Goal: Task Accomplishment & Management: Manage account settings

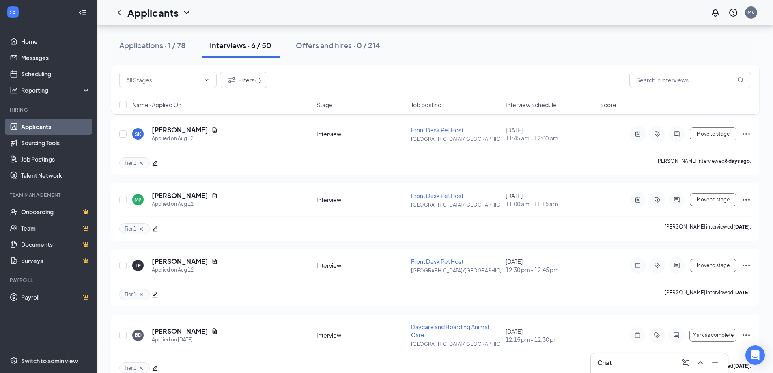
scroll to position [227, 0]
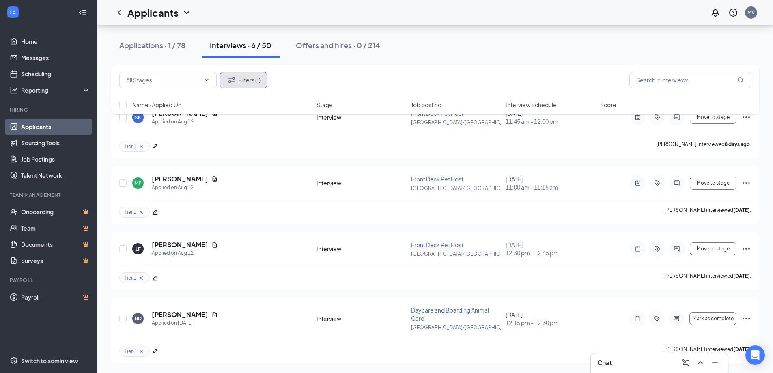
click at [248, 78] on button "Filters (1)" at bounding box center [243, 80] width 47 height 16
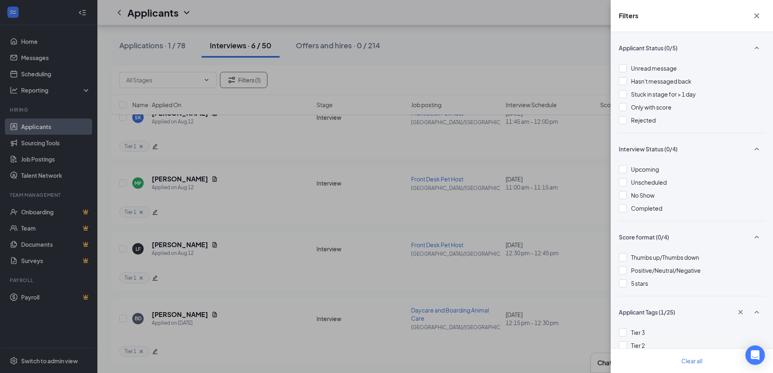
scroll to position [41, 0]
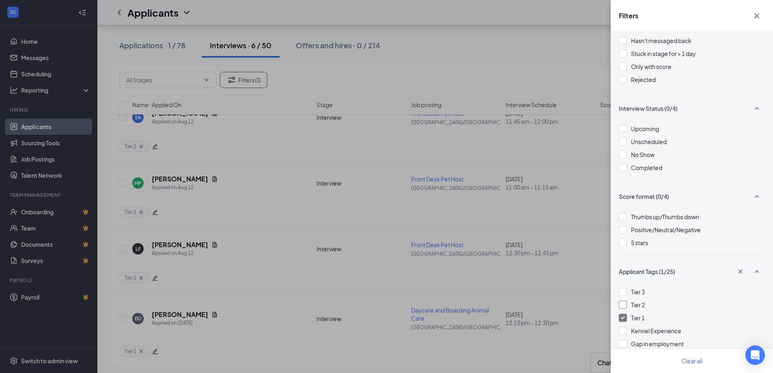
click at [623, 306] on div at bounding box center [623, 305] width 8 height 8
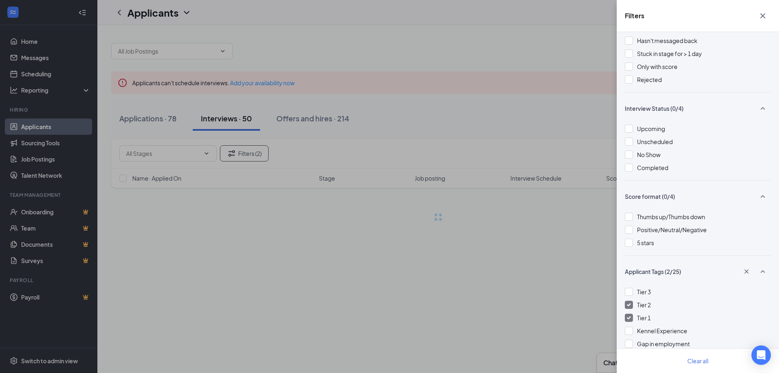
click at [449, 129] on div "Filters Applicant Status (0/5) Unread message Hasn't messaged back Stuck in sta…" at bounding box center [389, 186] width 779 height 373
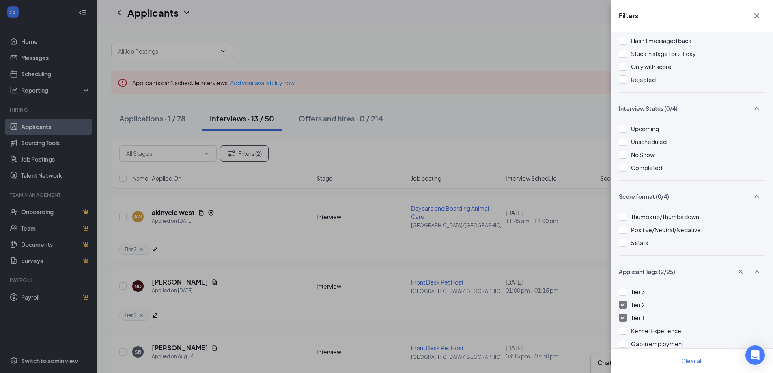
click at [442, 134] on div "Filters Applicant Status (0/5) Unread message Hasn't messaged back Stuck in sta…" at bounding box center [386, 186] width 773 height 373
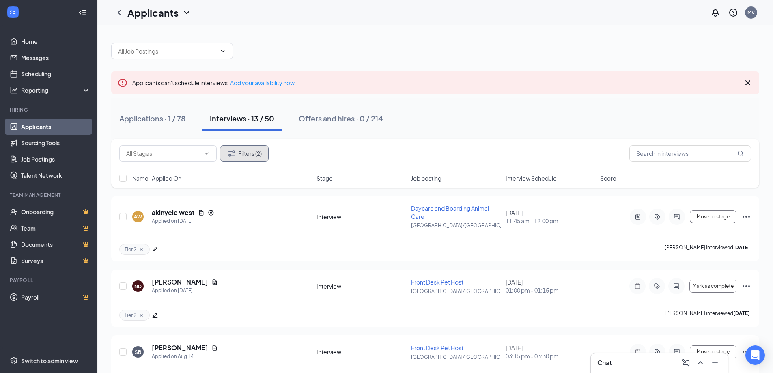
click at [254, 151] on button "Filters (2)" at bounding box center [244, 153] width 49 height 16
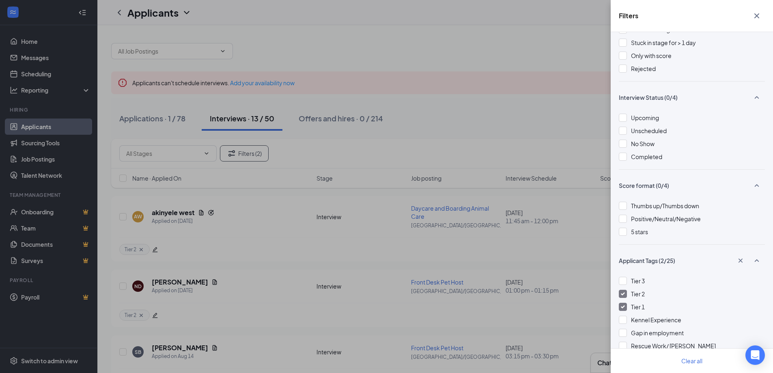
scroll to position [122, 0]
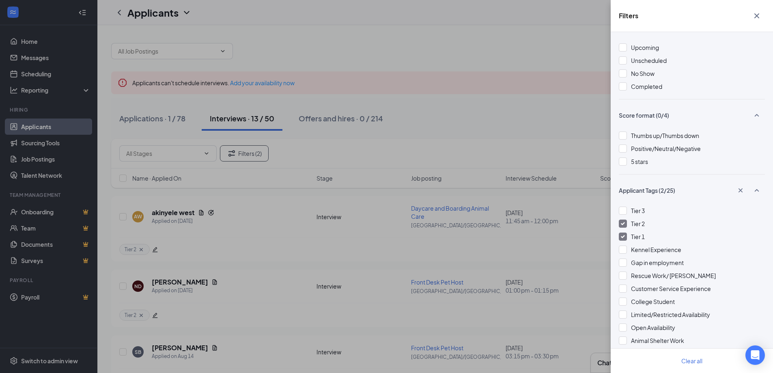
click at [623, 224] on img at bounding box center [623, 223] width 4 height 3
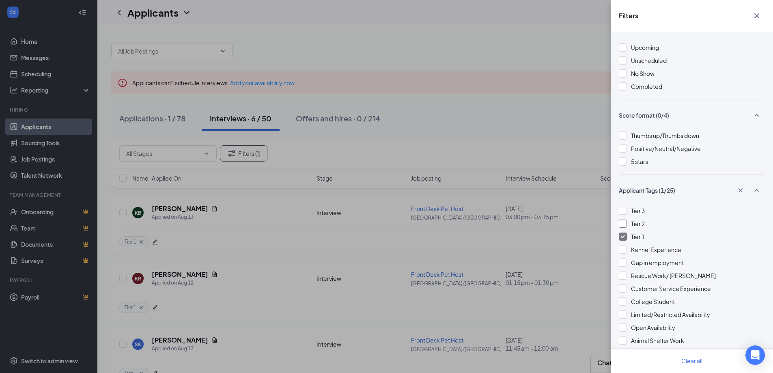
click at [623, 235] on img at bounding box center [623, 236] width 4 height 3
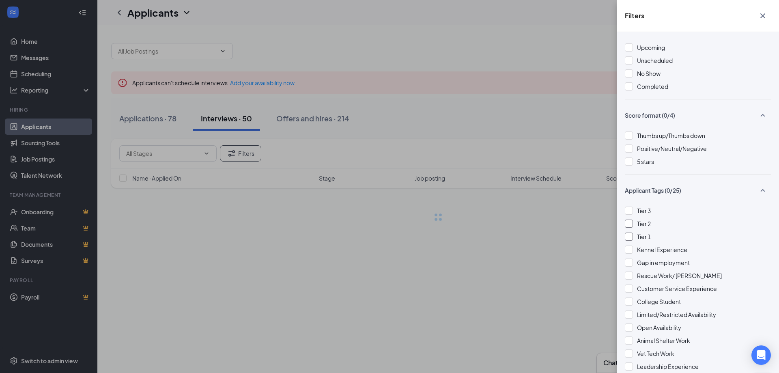
click at [321, 140] on div "Filters Applicant Status (0/5) Unread message Hasn't messaged back Stuck in sta…" at bounding box center [389, 186] width 779 height 373
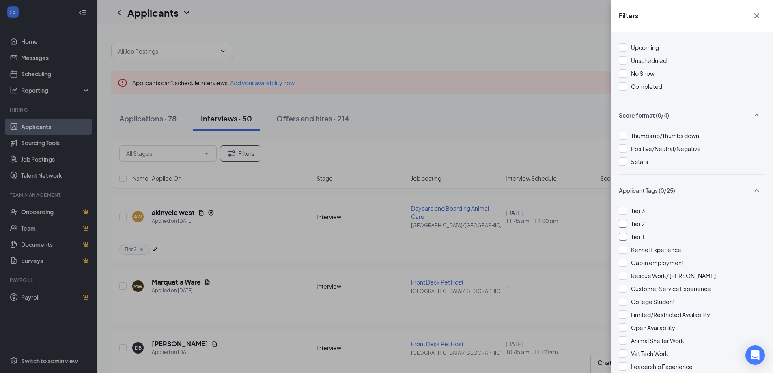
click at [557, 153] on div "Filters Applicant Status (0/5) Unread message Hasn't messaged back Stuck in sta…" at bounding box center [386, 186] width 773 height 373
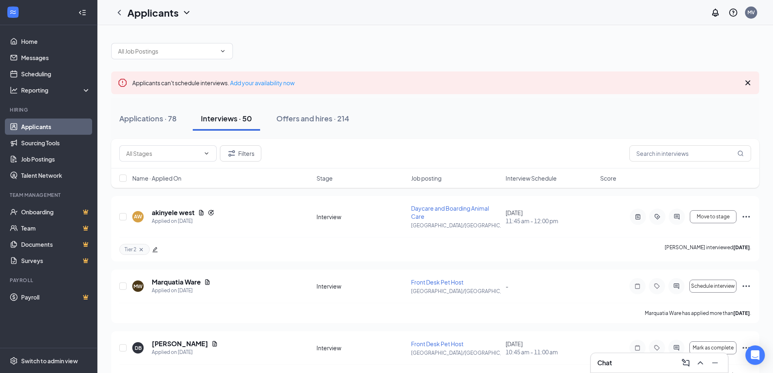
click at [515, 179] on span "Interview Schedule" at bounding box center [531, 178] width 51 height 8
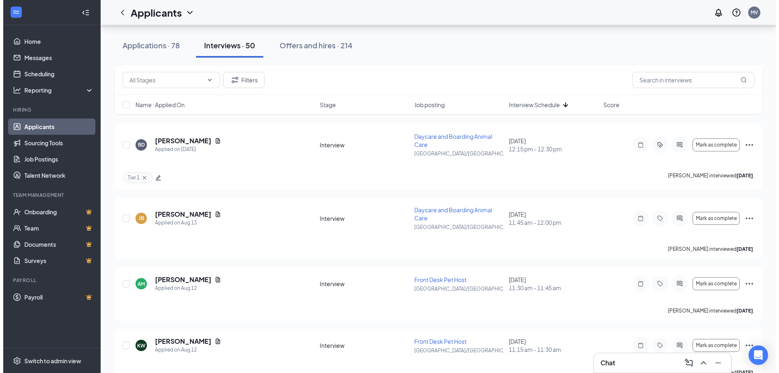
scroll to position [406, 0]
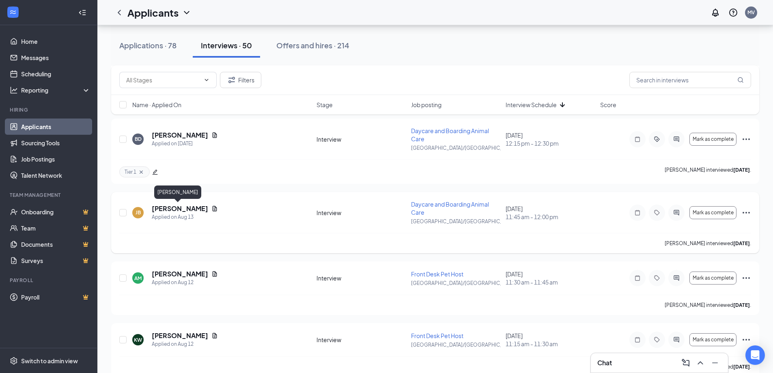
click at [179, 206] on h5 "[PERSON_NAME]" at bounding box center [180, 208] width 56 height 9
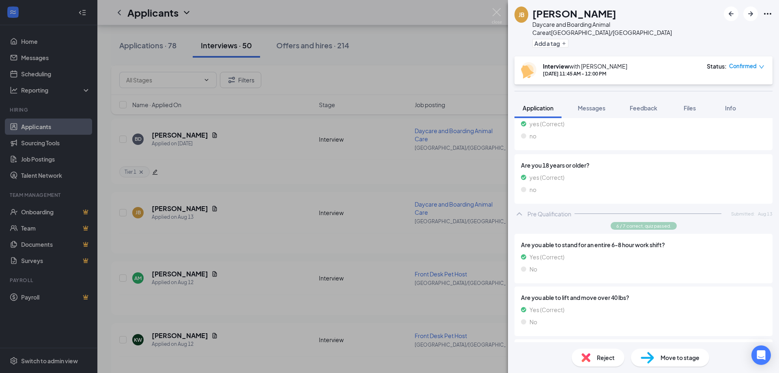
scroll to position [203, 0]
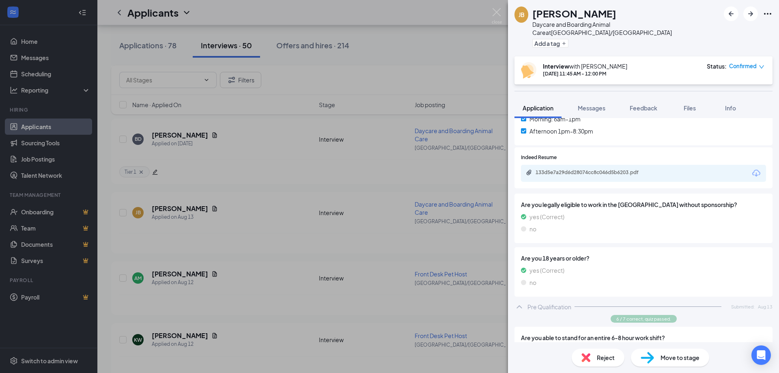
click at [585, 169] on div "133d5e7a29d6d28074cc8c046d5b6203.pdf" at bounding box center [593, 172] width 114 height 6
click at [635, 104] on span "Feedback" at bounding box center [644, 107] width 28 height 7
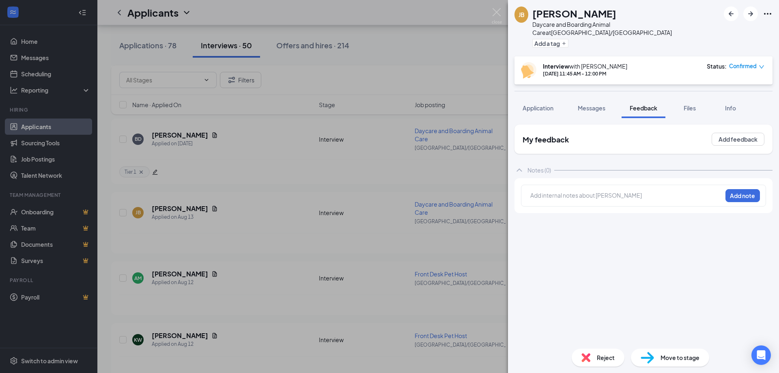
click at [640, 244] on div "My feedback Add feedback Notes (0) Add internal notes about [PERSON_NAME] Add n…" at bounding box center [644, 234] width 258 height 218
